Goal: Transaction & Acquisition: Download file/media

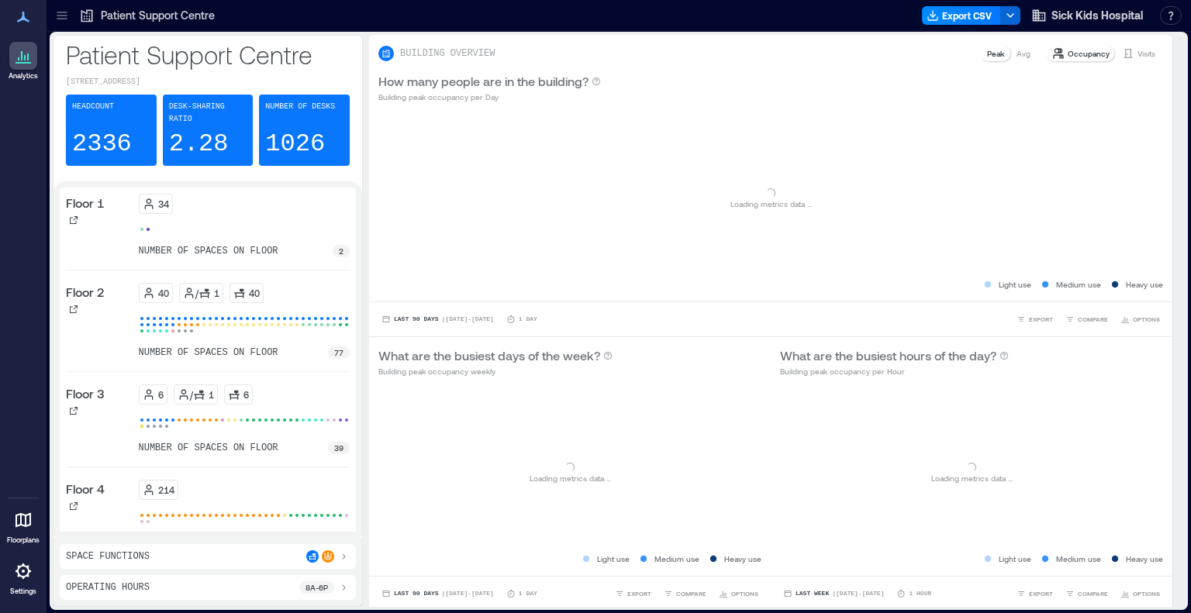
click at [64, 14] on icon at bounding box center [62, 16] width 16 height 16
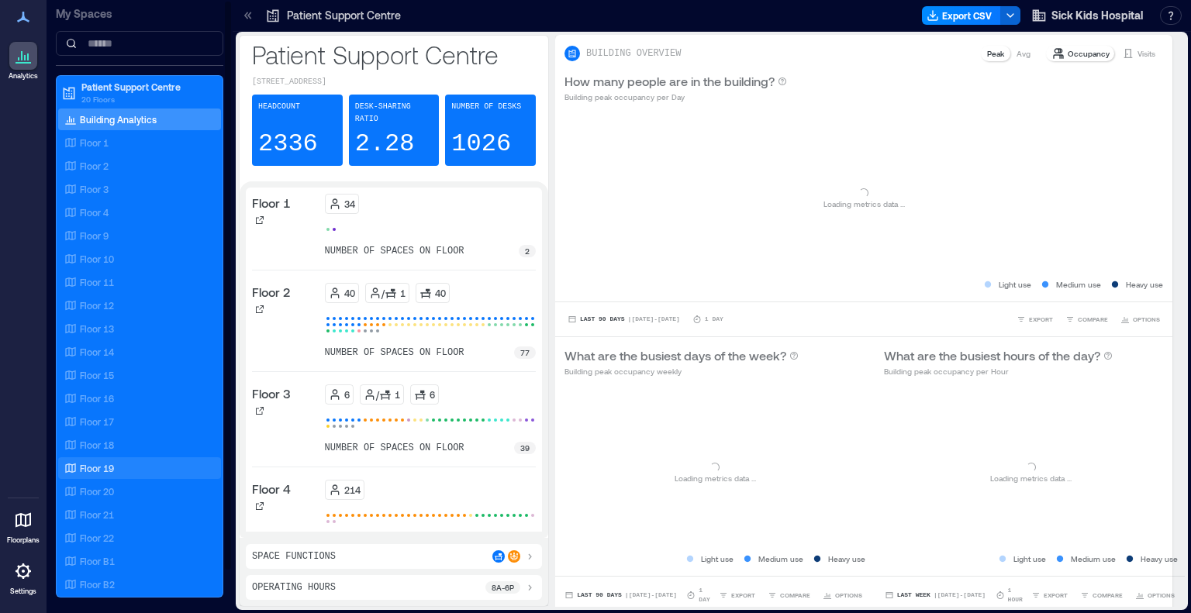
click at [115, 466] on div "Floor 19" at bounding box center [136, 468] width 150 height 16
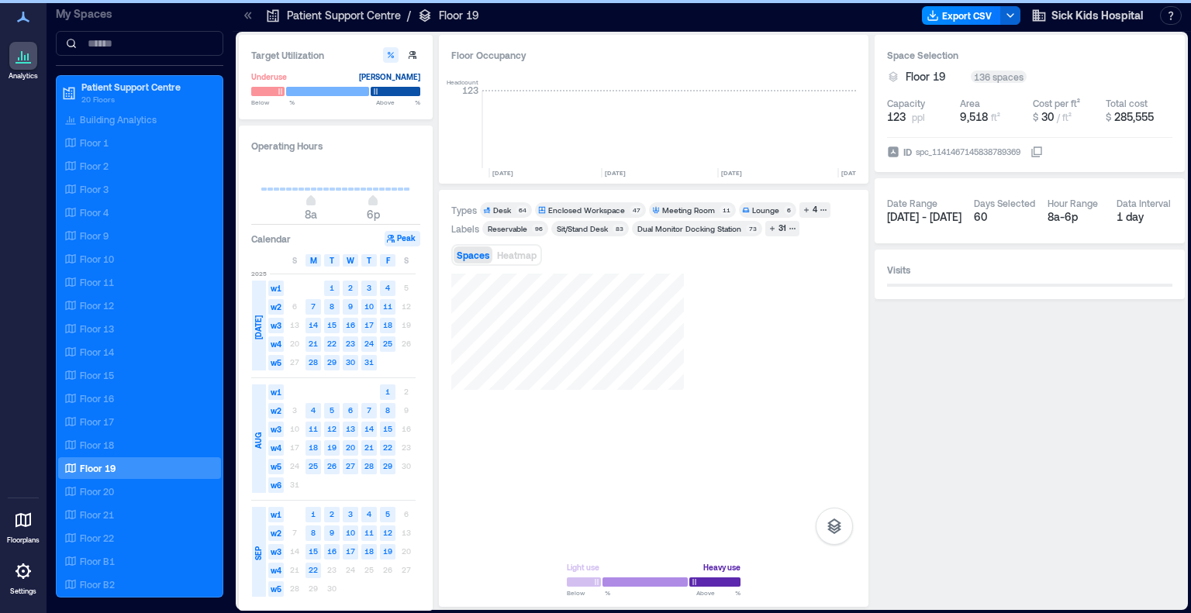
click at [245, 16] on icon at bounding box center [246, 15] width 4 height 7
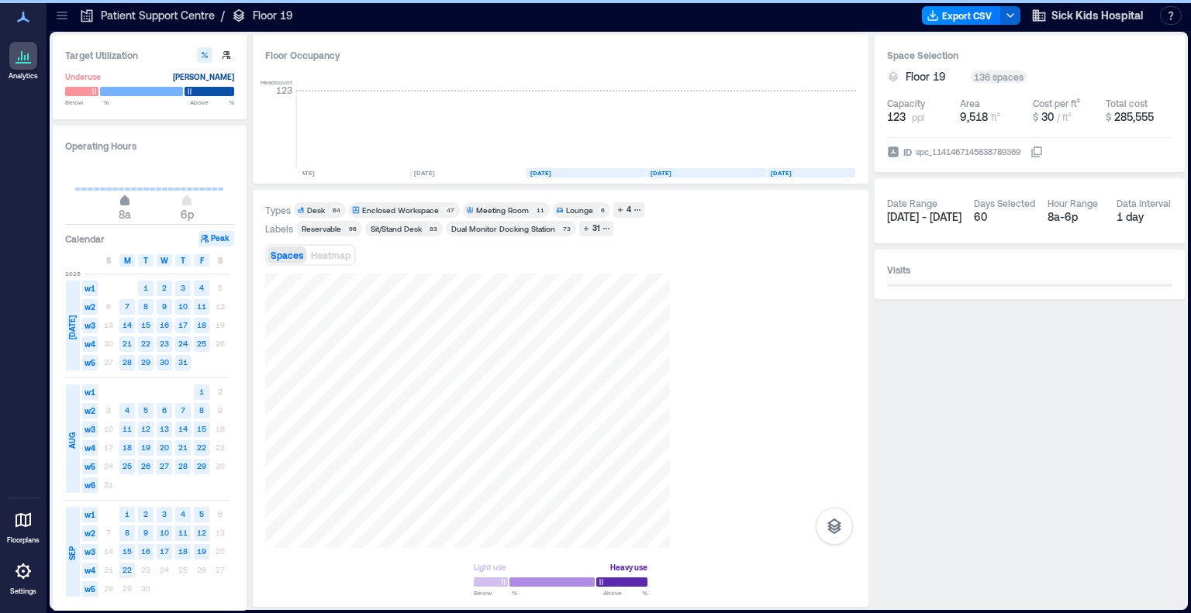
scroll to position [0, 2245]
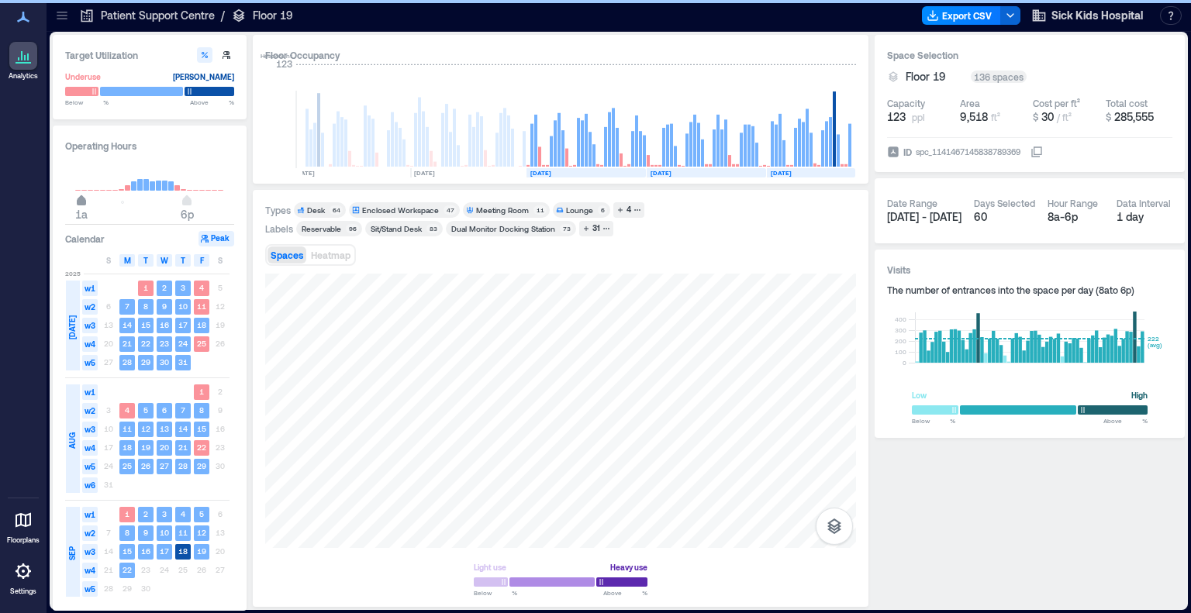
type input "*"
drag, startPoint x: 126, startPoint y: 202, endPoint x: 72, endPoint y: 199, distance: 54.4
click at [72, 199] on span "12a" at bounding box center [75, 202] width 9 height 6
type input "**"
drag, startPoint x: 189, startPoint y: 204, endPoint x: 247, endPoint y: 202, distance: 57.4
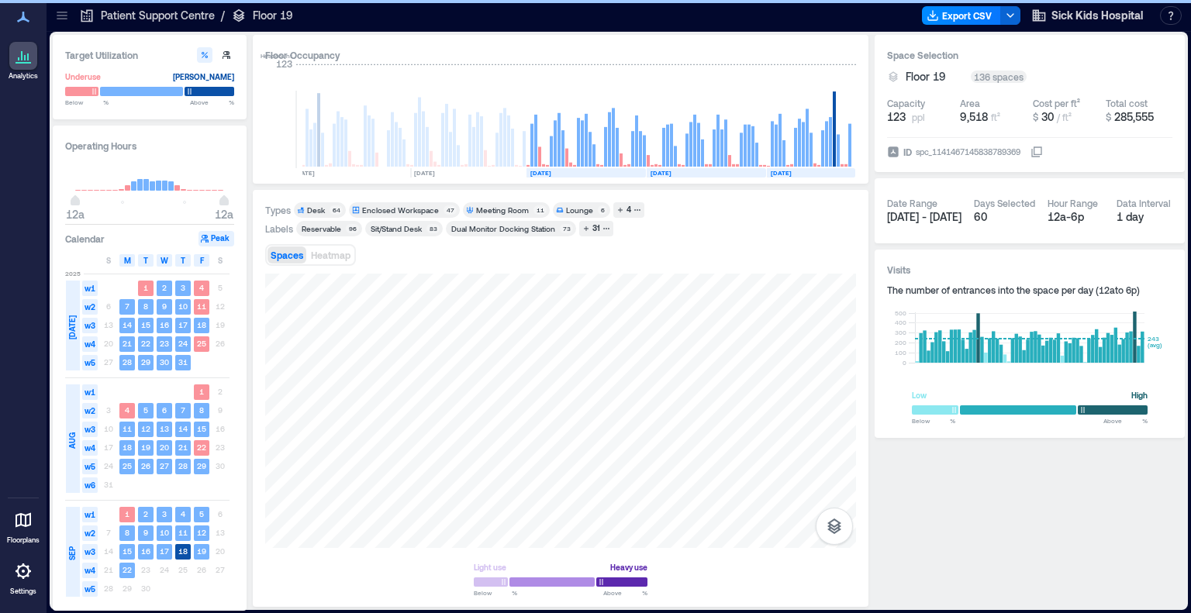
click at [247, 202] on div "Target Utilization Underuse [PERSON_NAME] Below ** % Above ** % Operating Hours…" at bounding box center [619, 321] width 1132 height 572
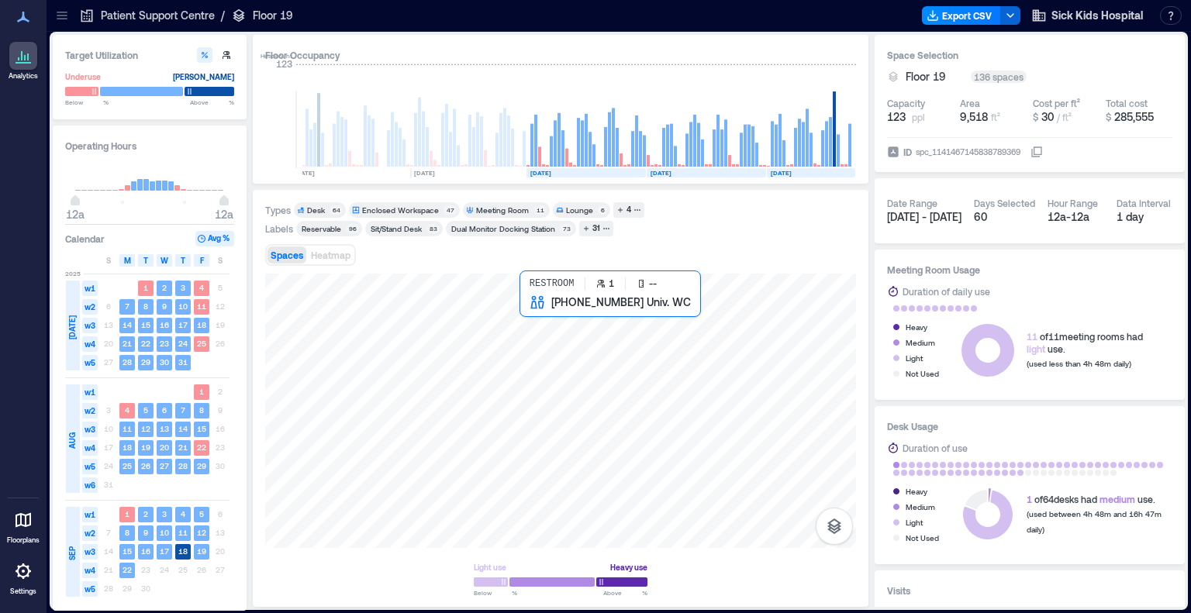
click at [524, 308] on div at bounding box center [560, 411] width 591 height 274
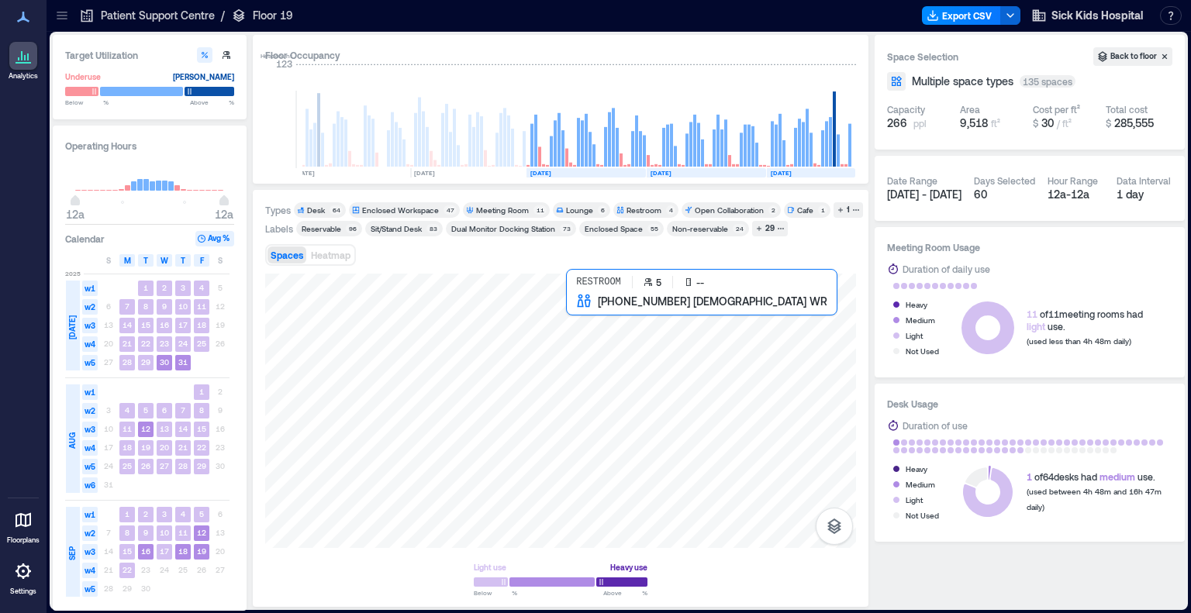
click at [586, 309] on div at bounding box center [560, 411] width 591 height 274
click at [552, 309] on div at bounding box center [560, 411] width 591 height 274
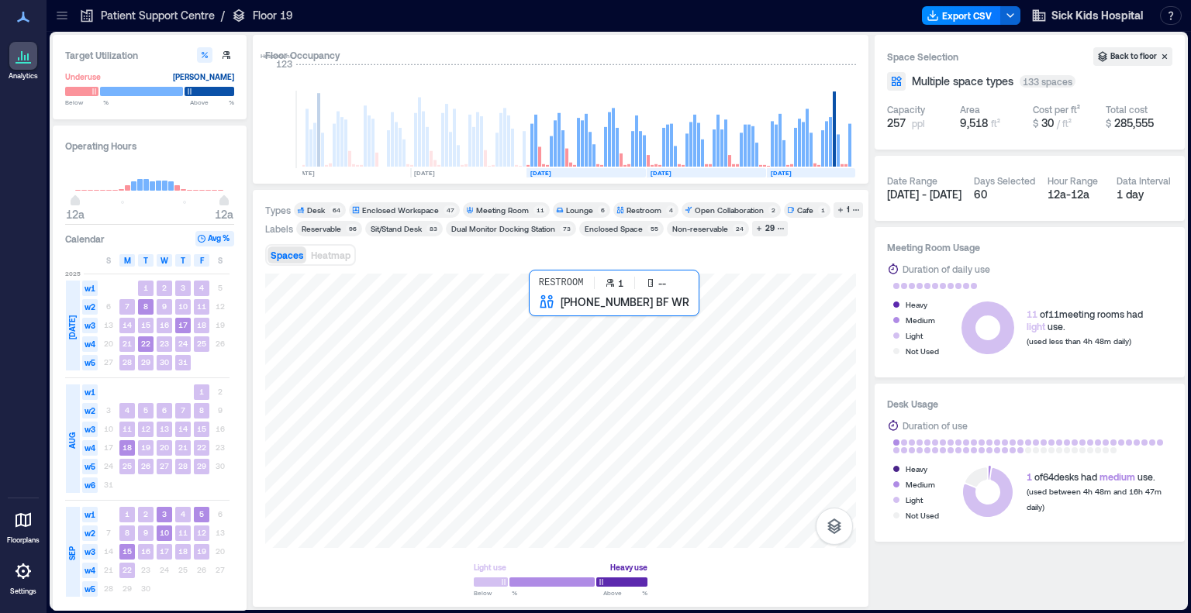
click at [532, 309] on div at bounding box center [560, 411] width 591 height 274
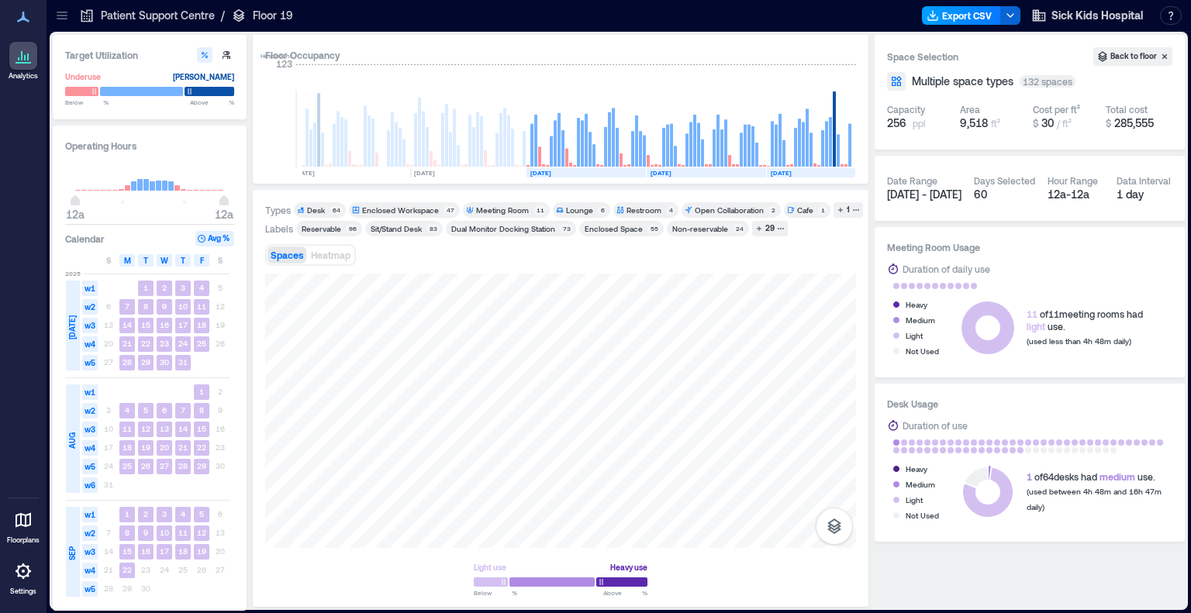
click at [970, 20] on button "Export CSV" at bounding box center [961, 15] width 79 height 19
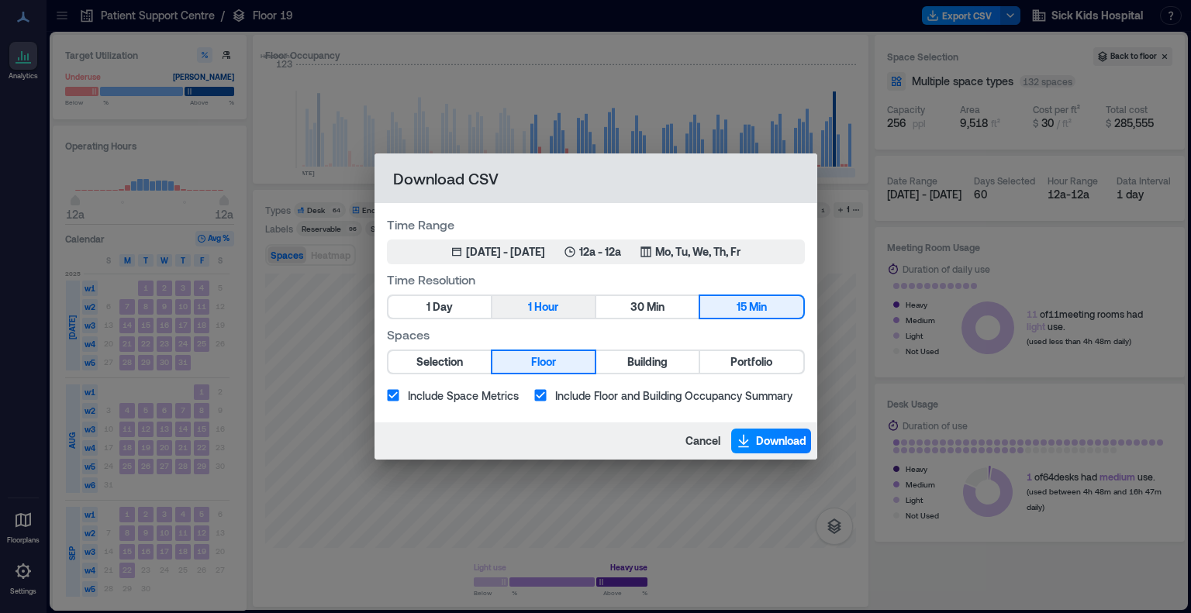
click at [561, 307] on button "1 Hour" at bounding box center [543, 307] width 102 height 22
click at [786, 443] on span "Download" at bounding box center [781, 441] width 50 height 16
